Goal: Transaction & Acquisition: Purchase product/service

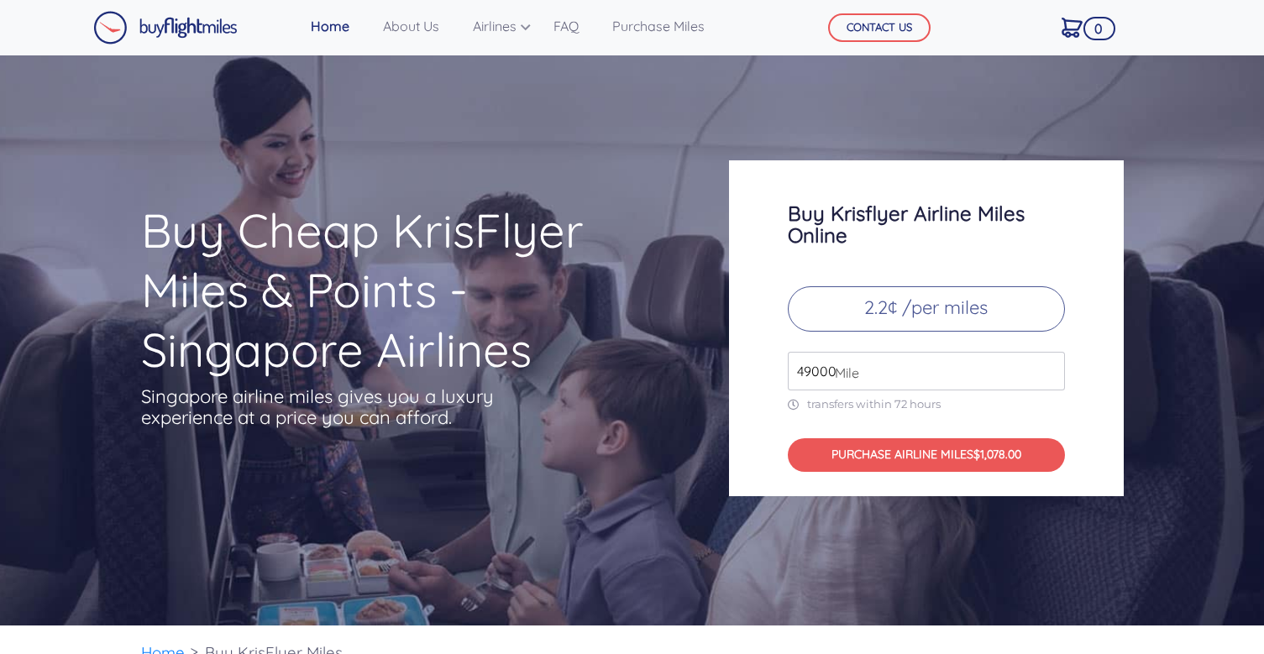
click at [893, 366] on input "49000" at bounding box center [926, 371] width 277 height 39
click at [891, 302] on p "2.2¢ /per miles" at bounding box center [926, 308] width 277 height 45
click at [681, 27] on link "Purchase Miles" at bounding box center [659, 26] width 106 height 34
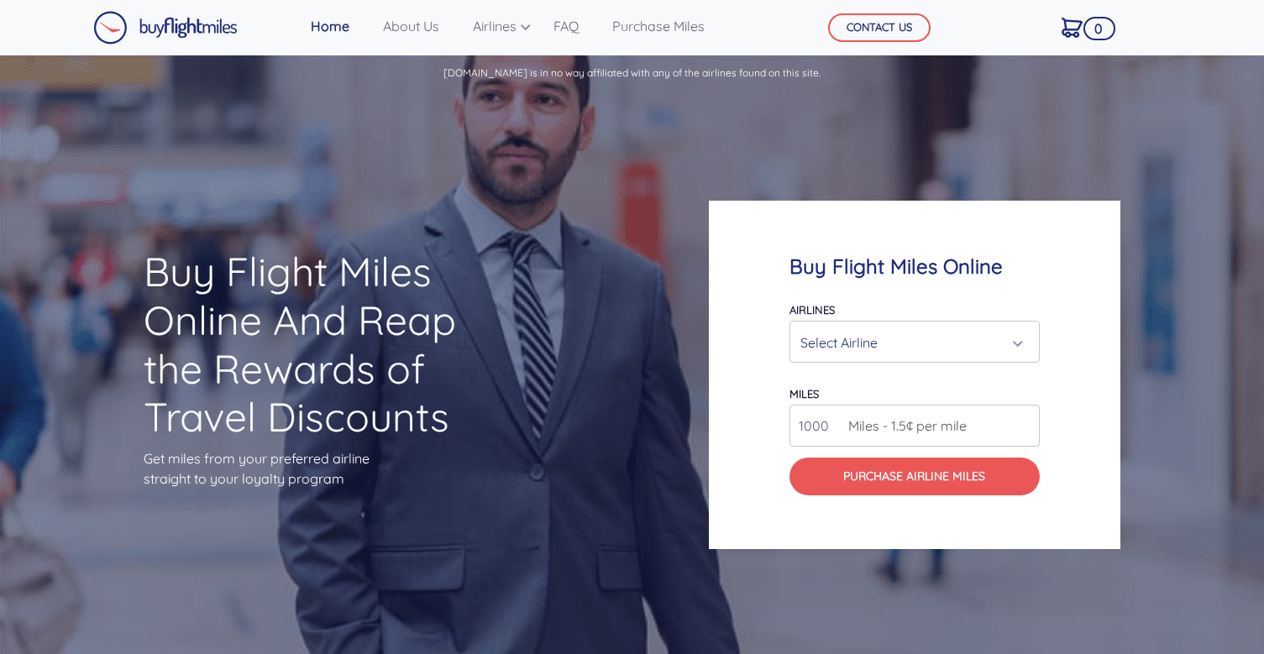
scroll to position [570, 0]
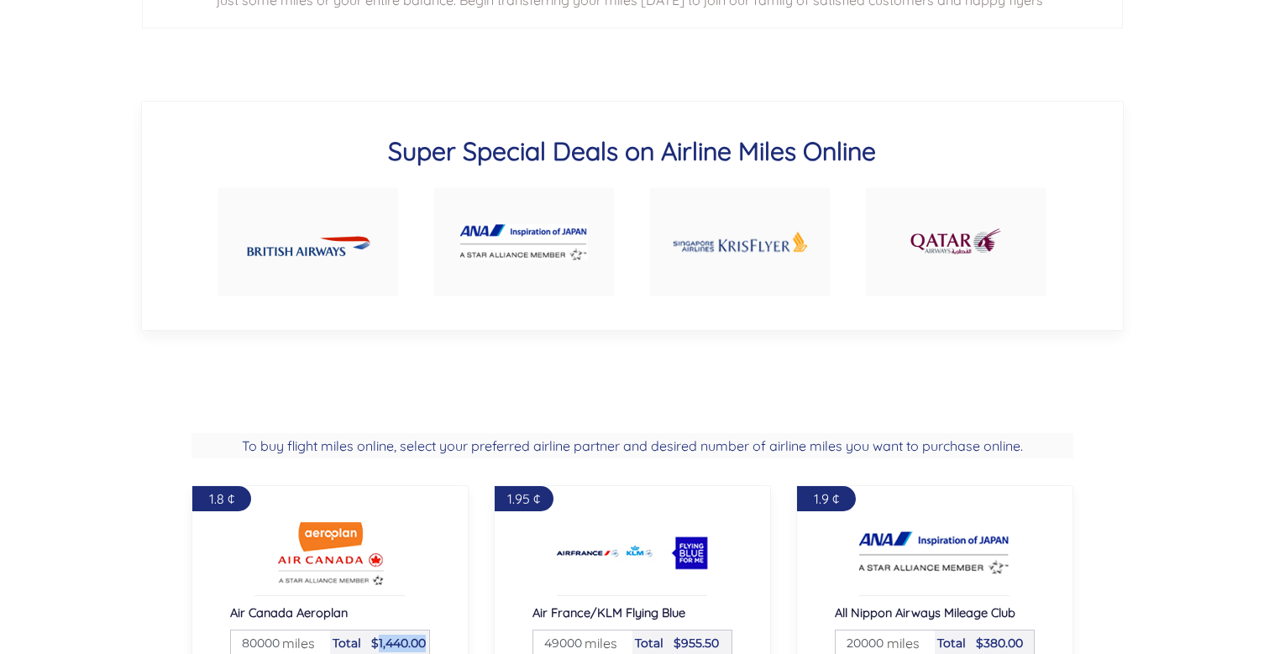
scroll to position [555, 0]
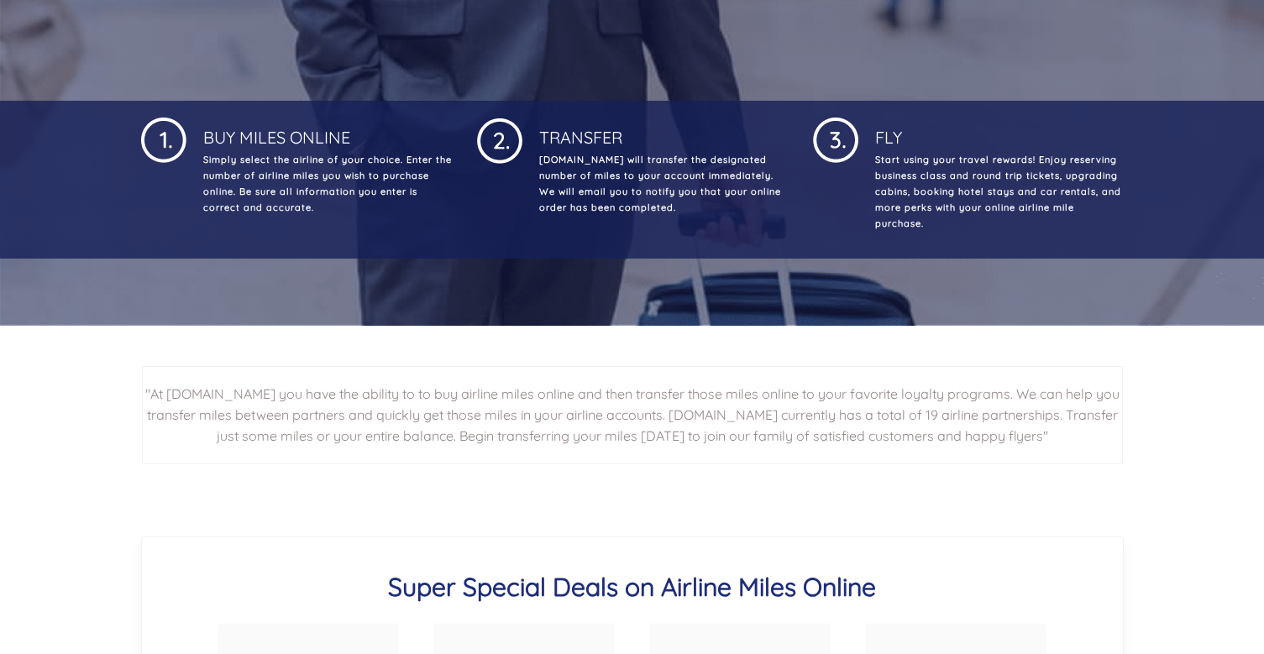
type input "400000"
